Goal: Check status: Check status

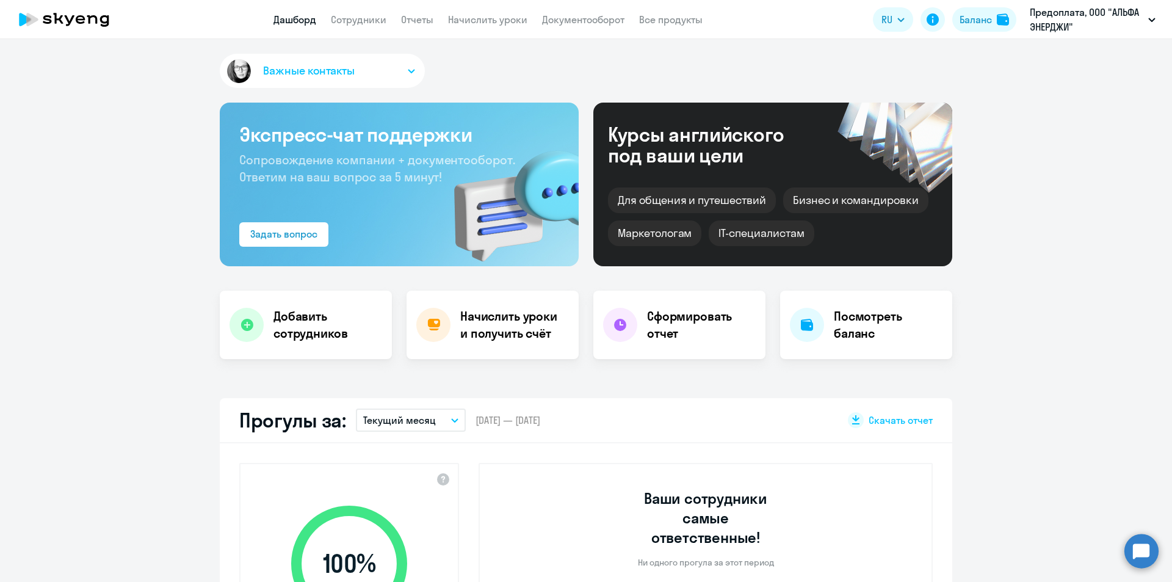
select select "30"
click at [973, 19] on div "Баланс" at bounding box center [975, 19] width 32 height 15
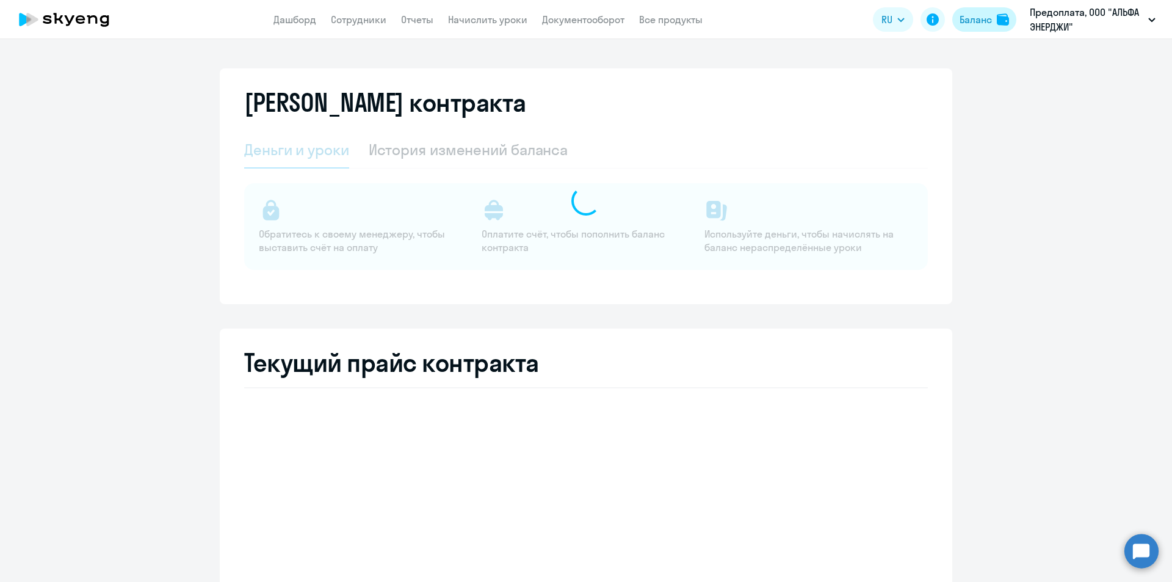
select select "english_adult_not_native_speaker"
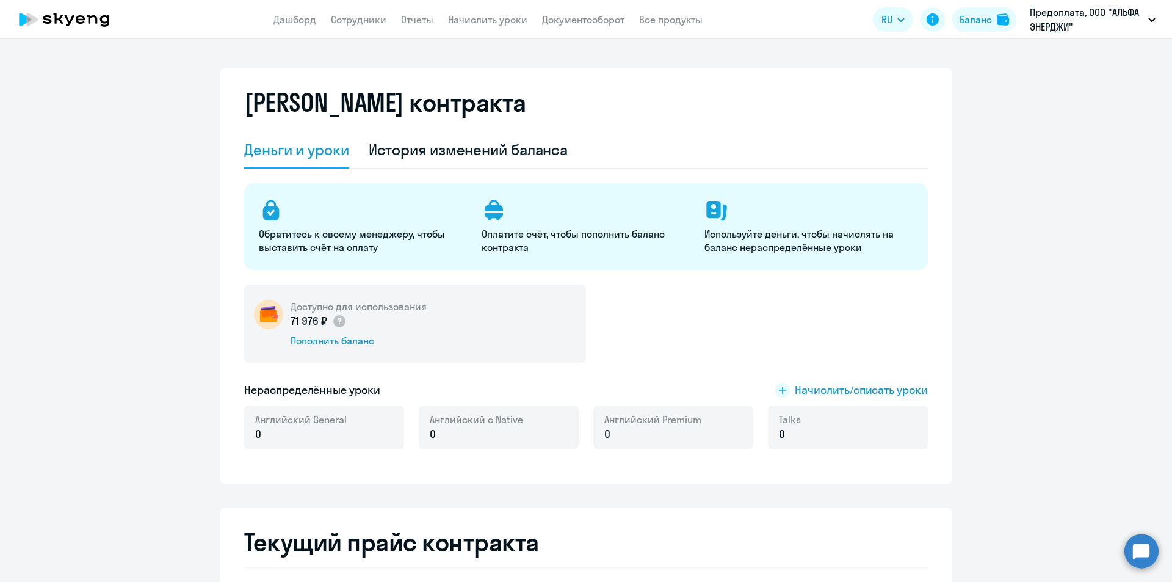
drag, startPoint x: 346, startPoint y: 18, endPoint x: 401, endPoint y: 41, distance: 59.4
click at [347, 18] on link "Сотрудники" at bounding box center [359, 19] width 56 height 12
select select "30"
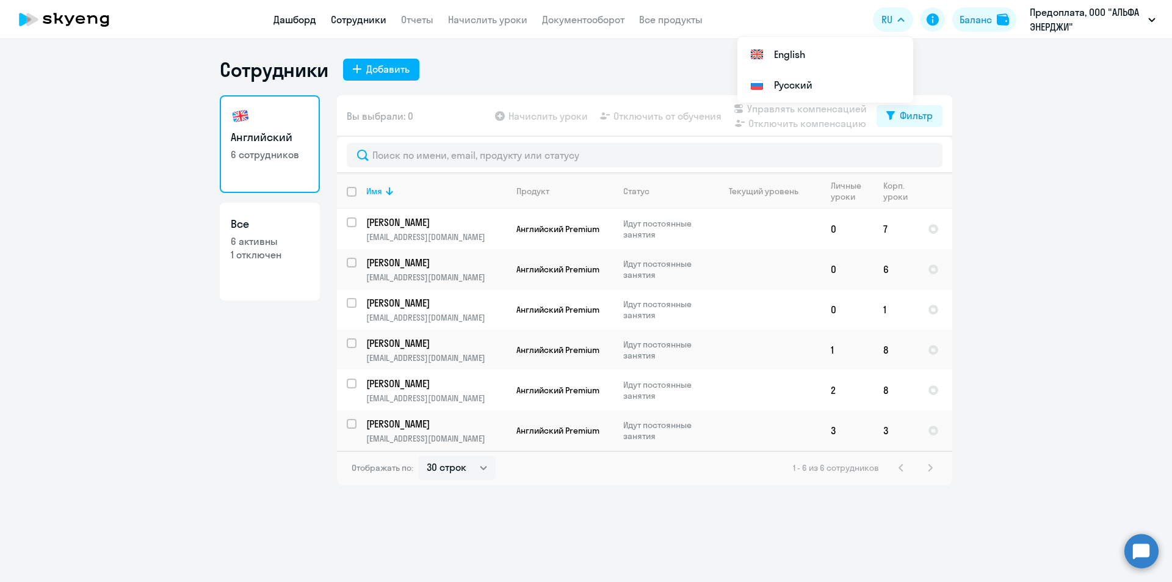
click at [305, 21] on link "Дашборд" at bounding box center [294, 19] width 43 height 12
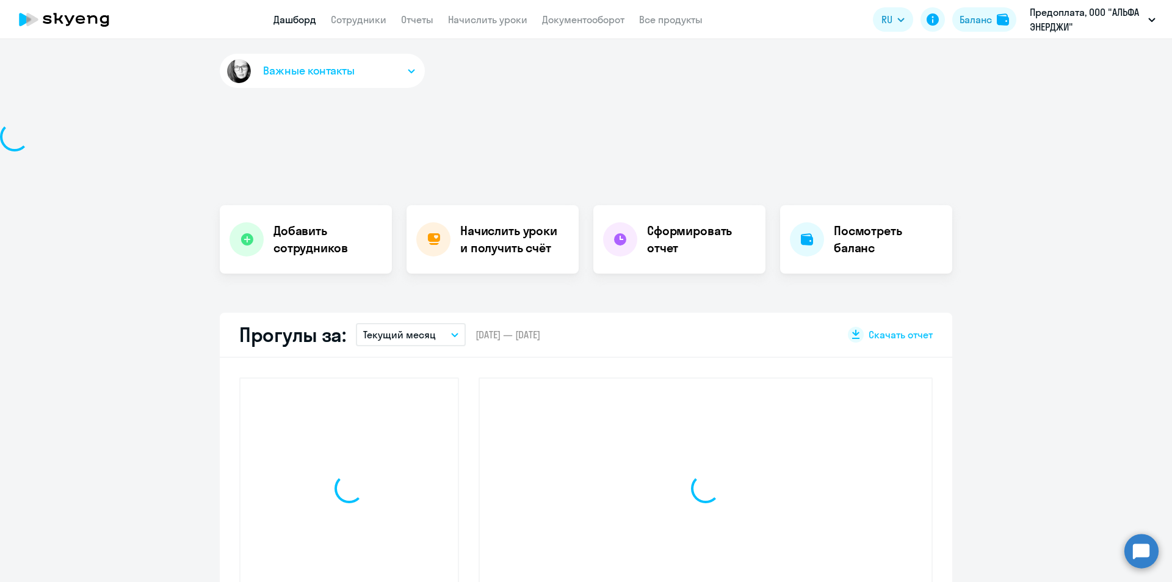
select select "30"
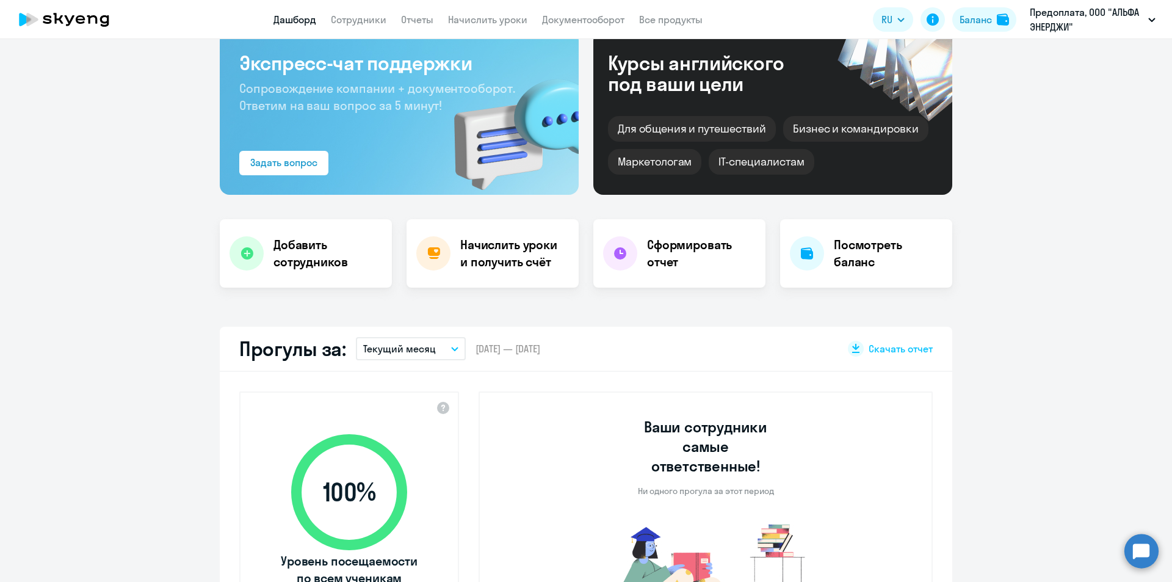
scroll to position [244, 0]
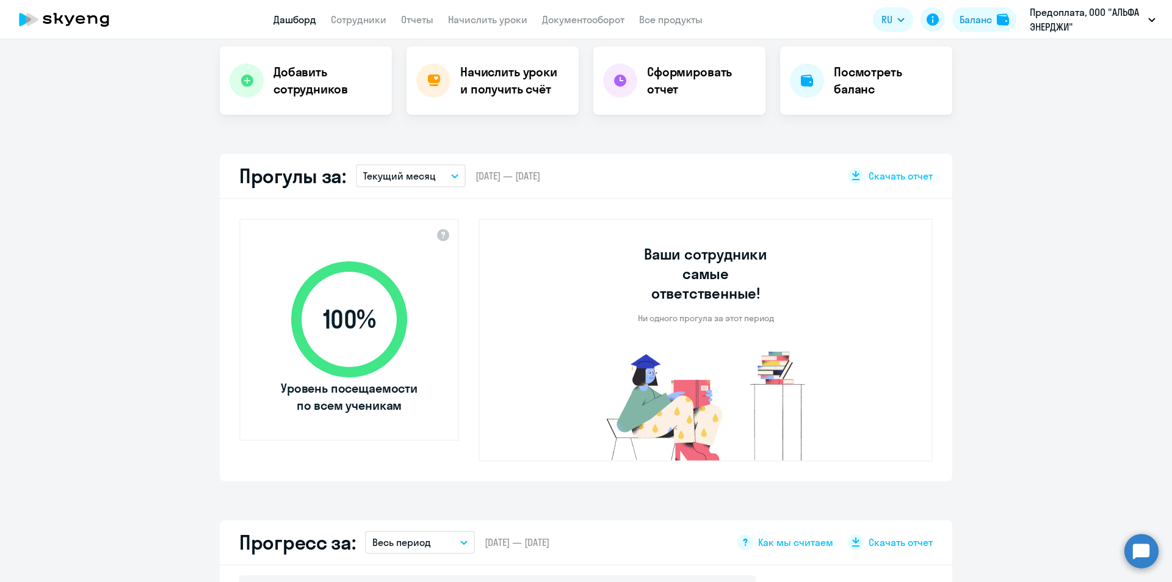
click at [436, 173] on button "Текущий месяц" at bounding box center [411, 175] width 110 height 23
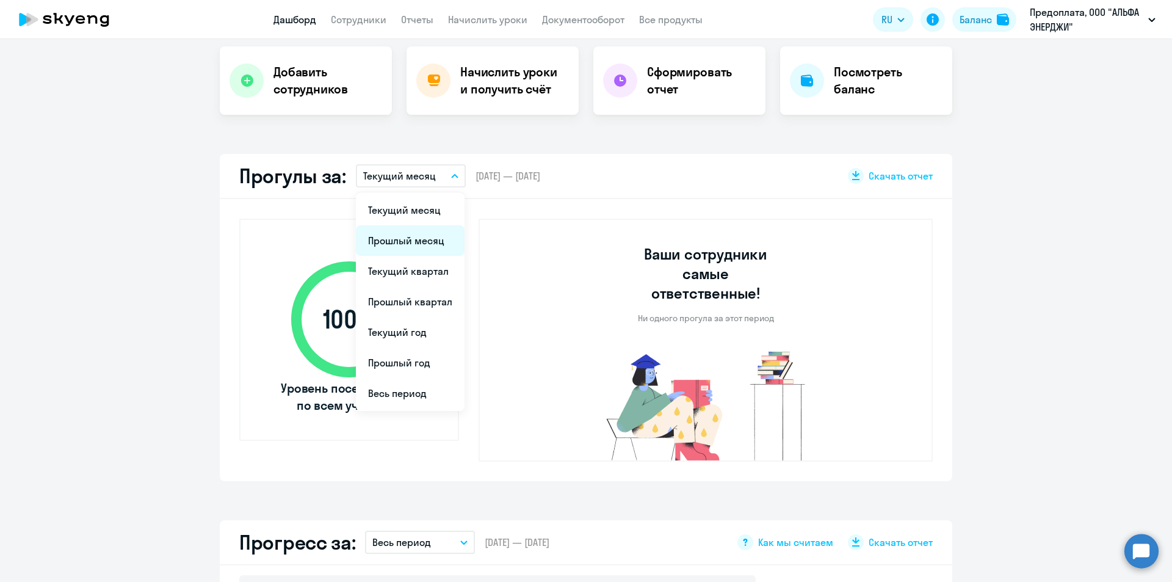
click at [400, 244] on li "Прошлый месяц" at bounding box center [410, 240] width 109 height 31
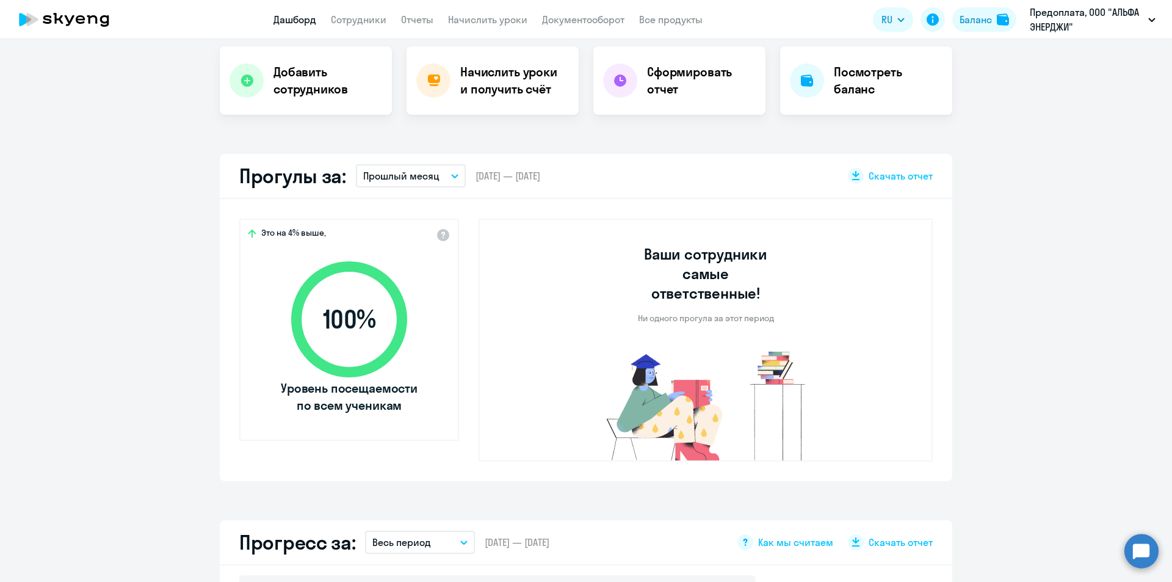
click at [428, 175] on p "Прошлый месяц" at bounding box center [401, 175] width 76 height 15
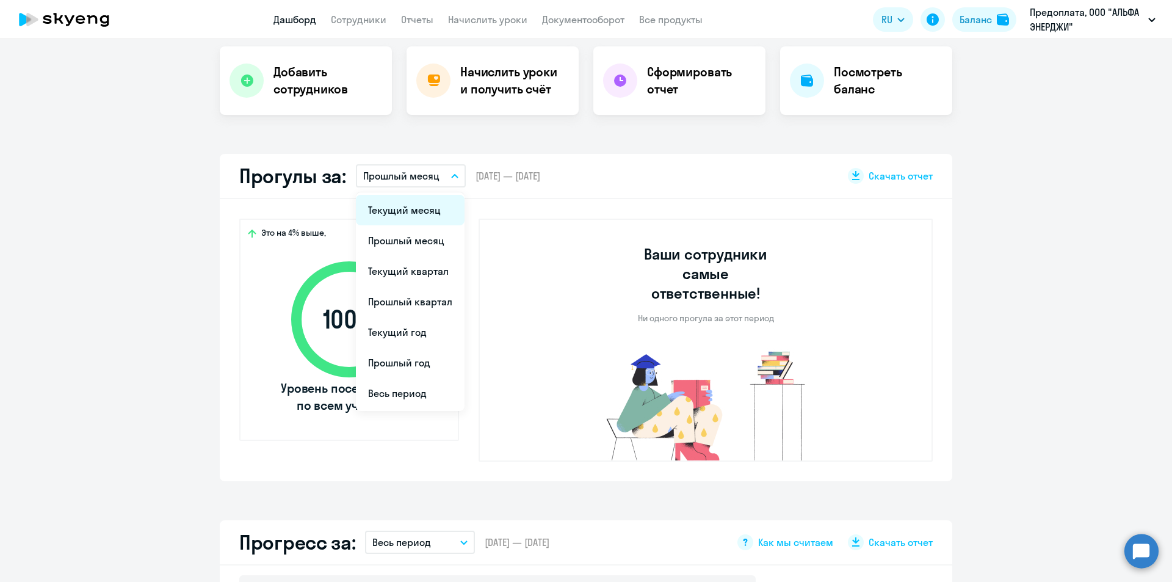
click at [419, 207] on li "Текущий месяц" at bounding box center [410, 210] width 109 height 31
